Goal: Find specific page/section: Find specific page/section

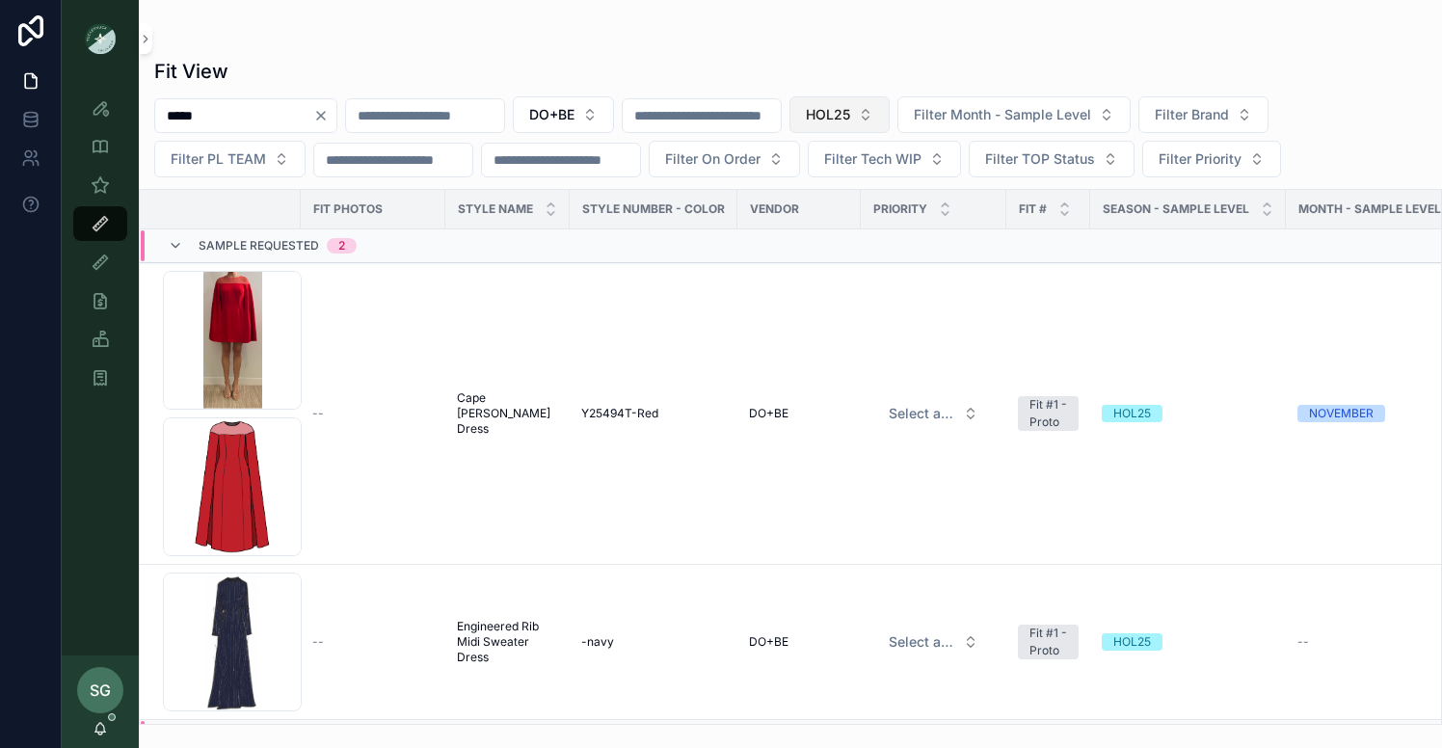
click at [889, 114] on button "HOL25" at bounding box center [839, 114] width 100 height 37
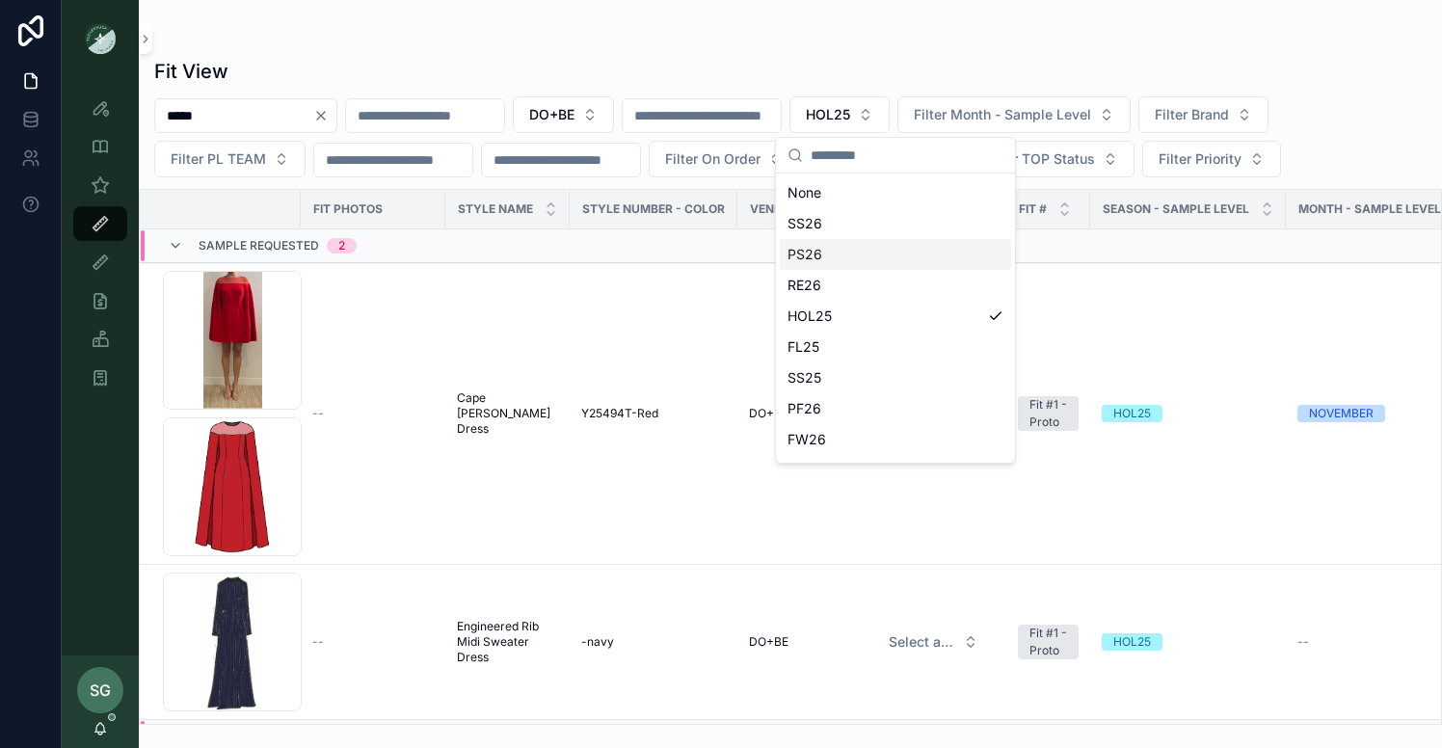
click at [828, 253] on div "PS26" at bounding box center [895, 254] width 231 height 31
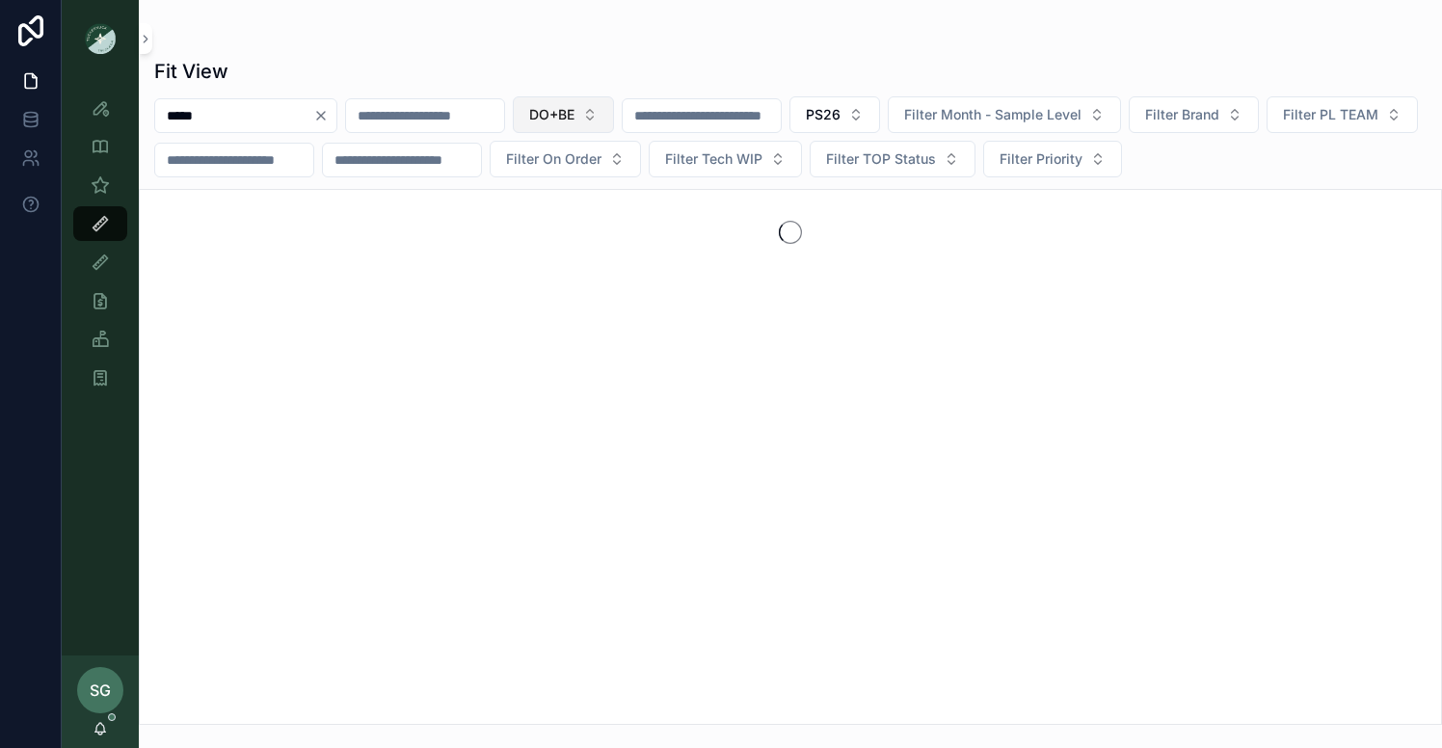
click at [614, 113] on button "DO+BE" at bounding box center [563, 114] width 101 height 37
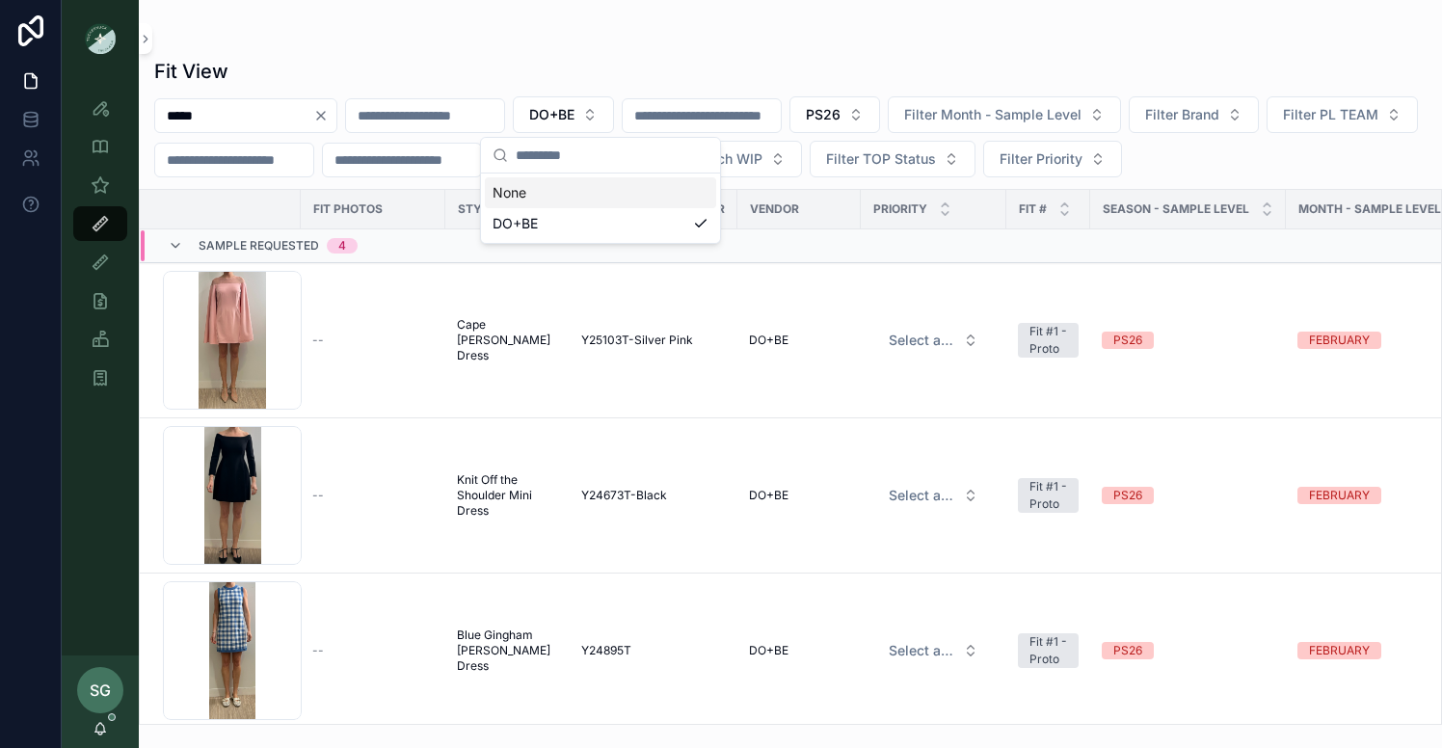
click at [634, 38] on div "scrollable content" at bounding box center [790, 38] width 1272 height 15
click at [1266, 133] on button "Filter PL TEAM" at bounding box center [1341, 114] width 151 height 37
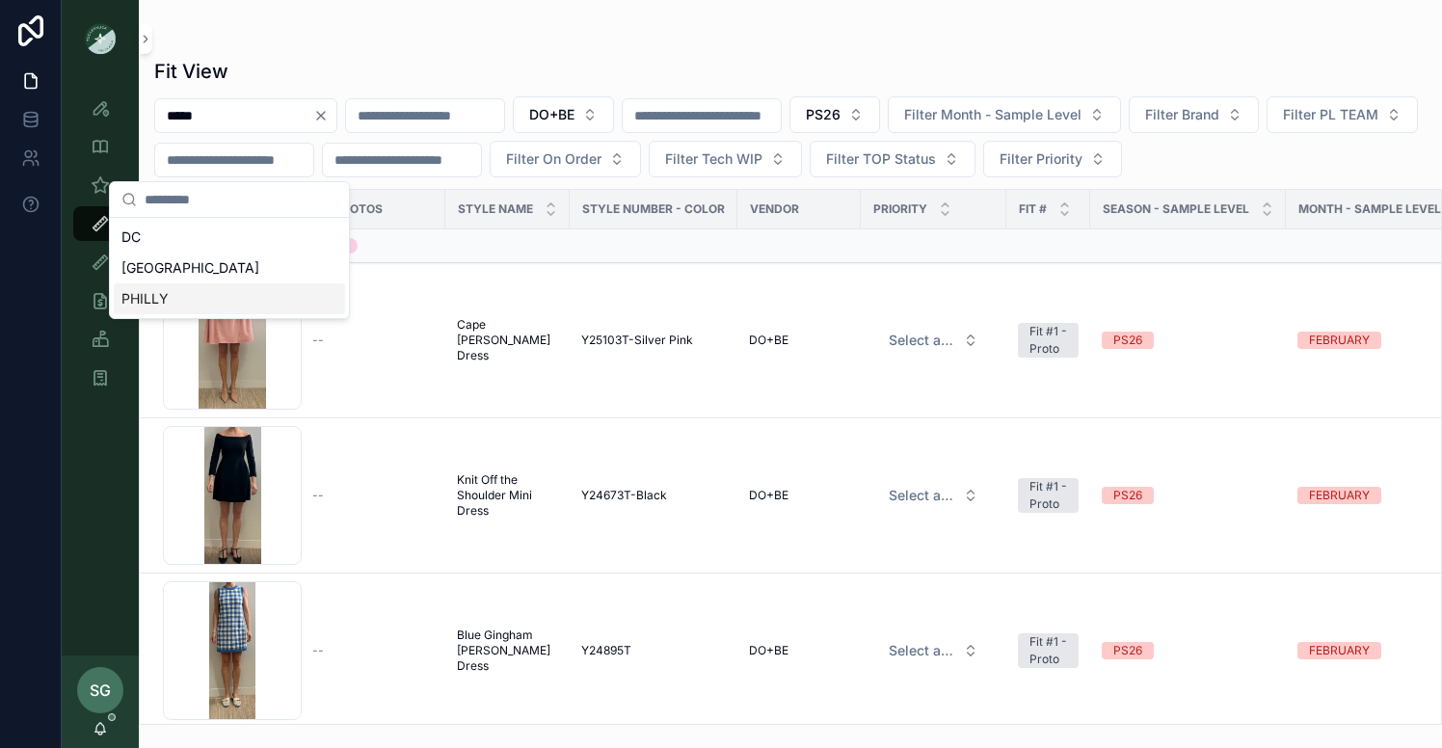
click at [239, 292] on div "PHILLY" at bounding box center [229, 298] width 231 height 31
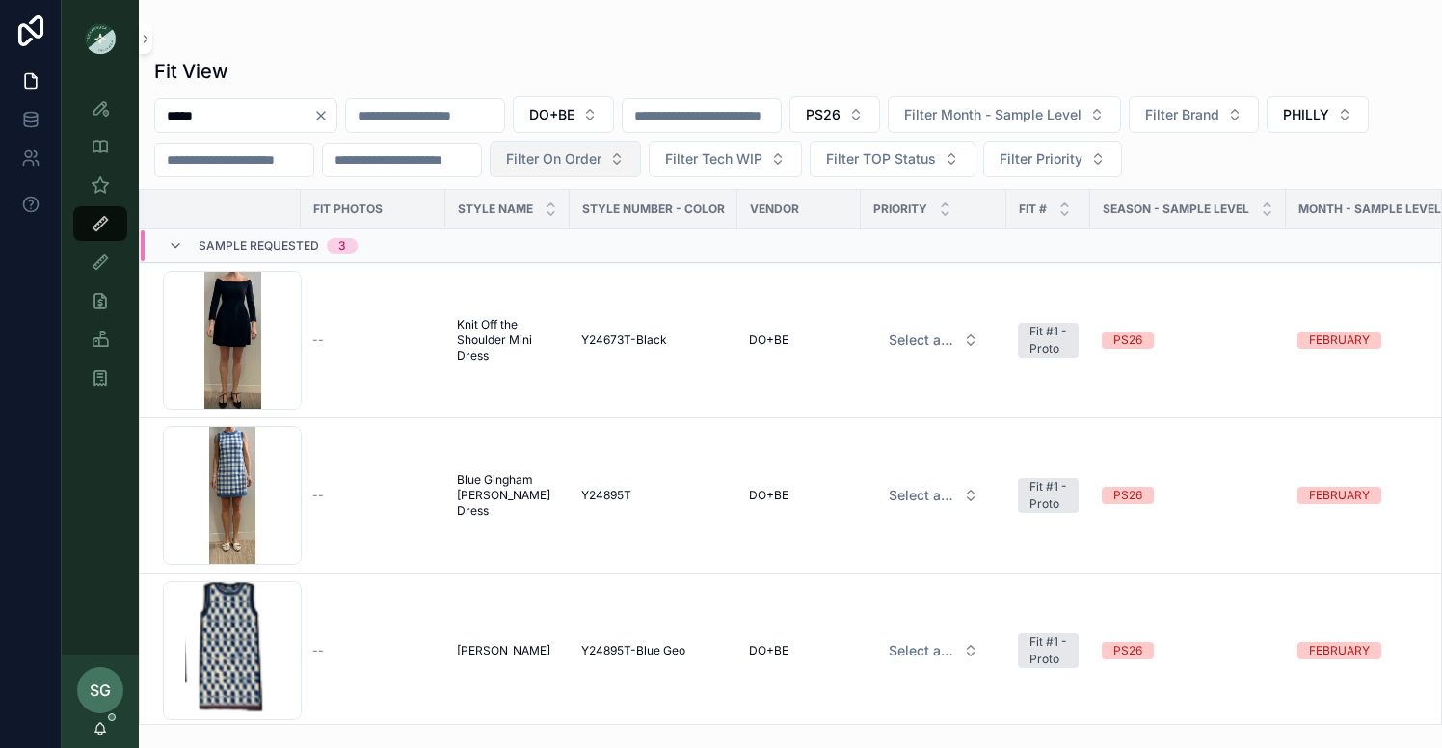
click at [641, 162] on button "Filter On Order" at bounding box center [565, 159] width 151 height 37
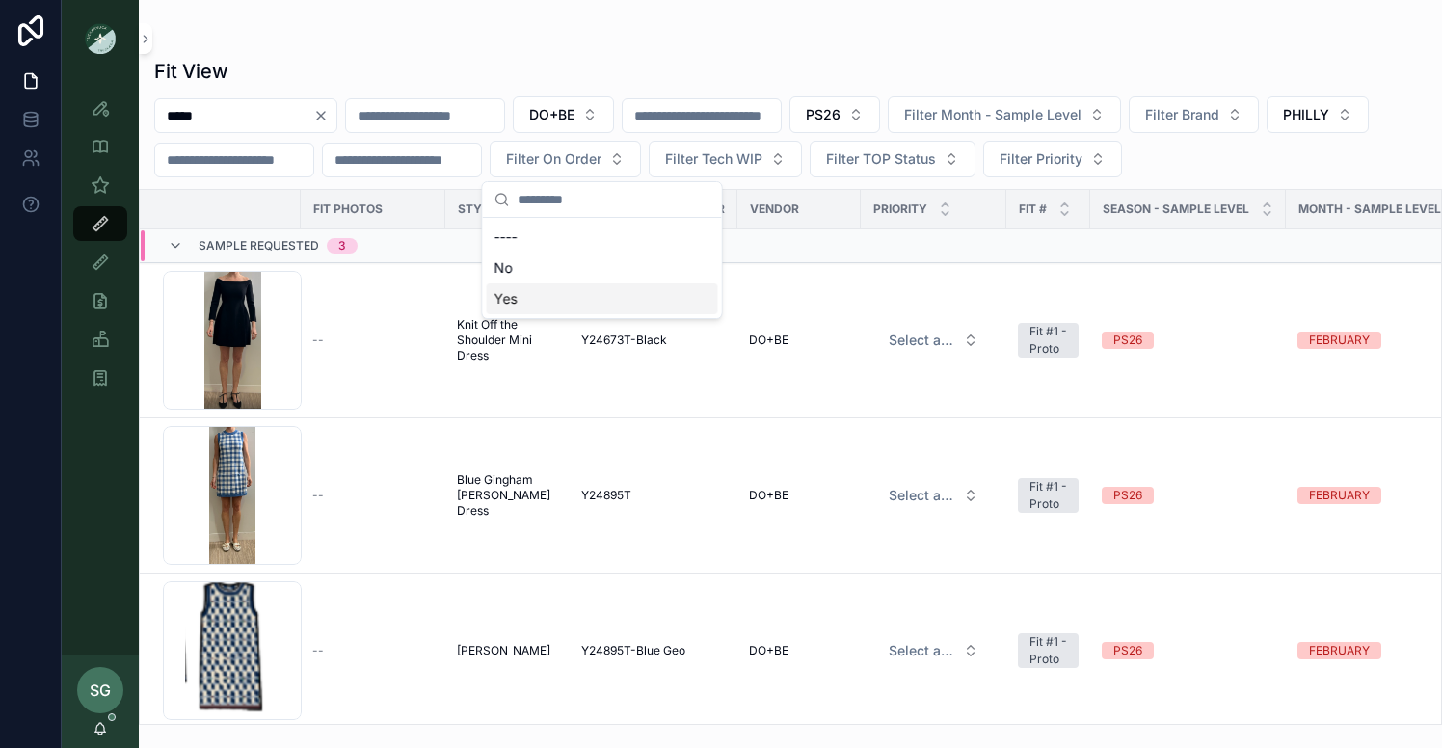
click at [512, 296] on div "Yes" at bounding box center [602, 298] width 231 height 31
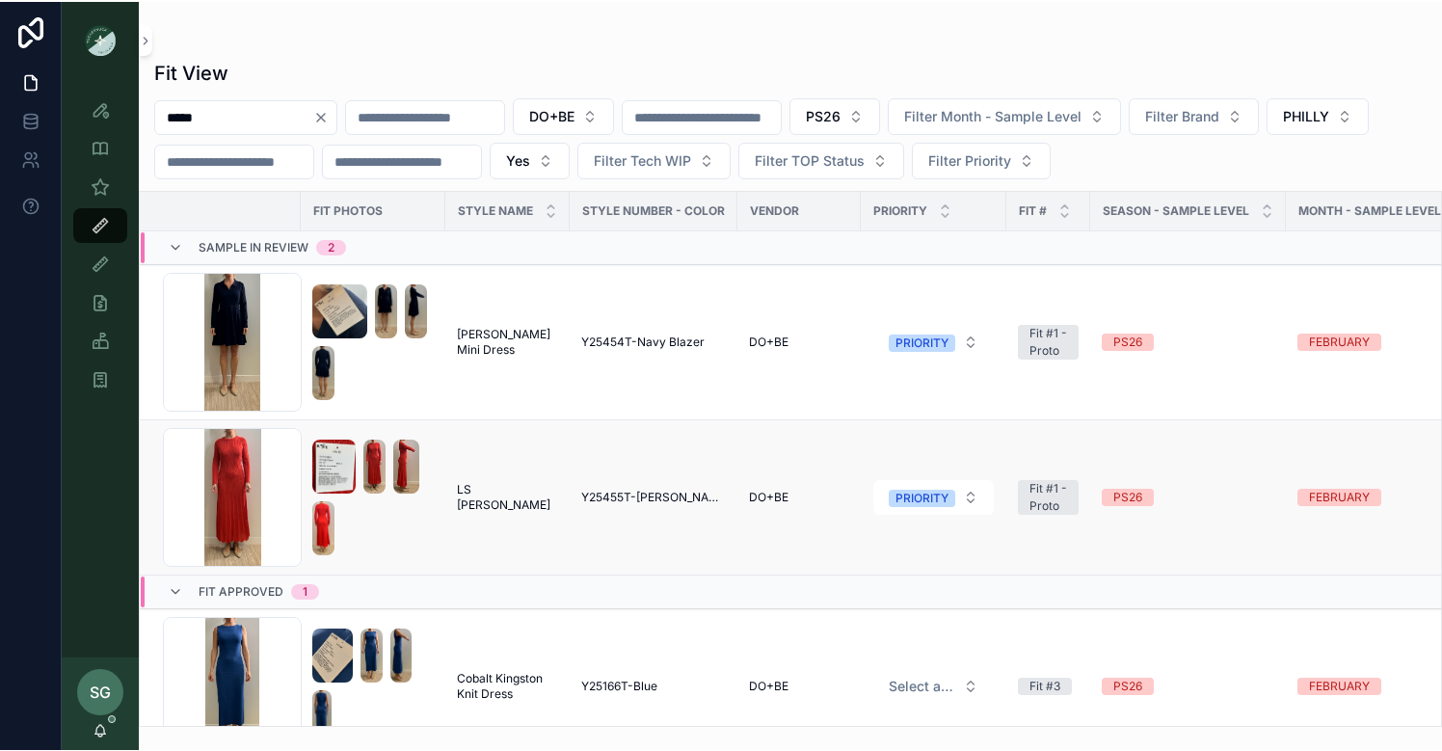
scroll to position [13, 0]
